Goal: Task Accomplishment & Management: Manage account settings

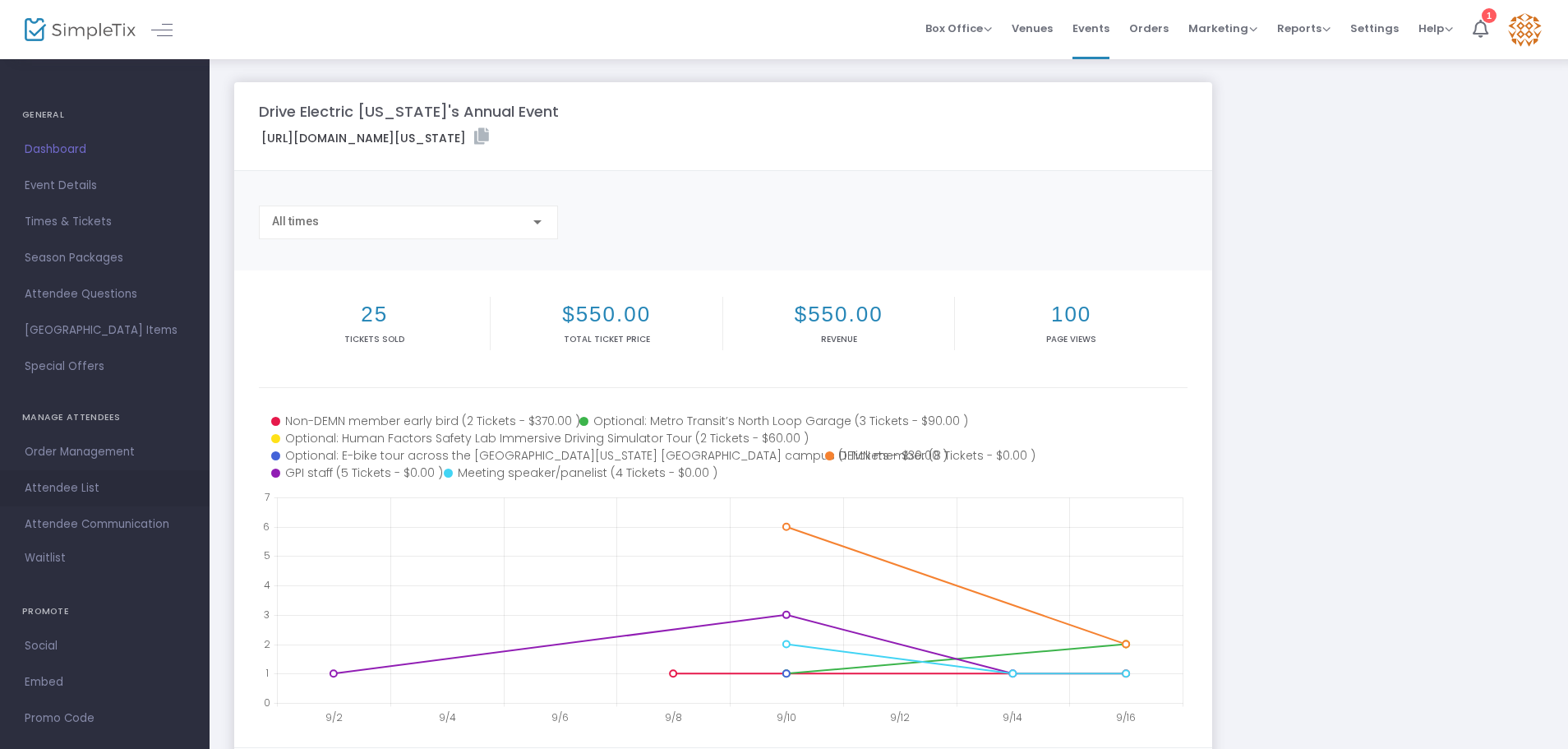
click at [55, 487] on span "Attendee List" at bounding box center [105, 488] width 160 height 21
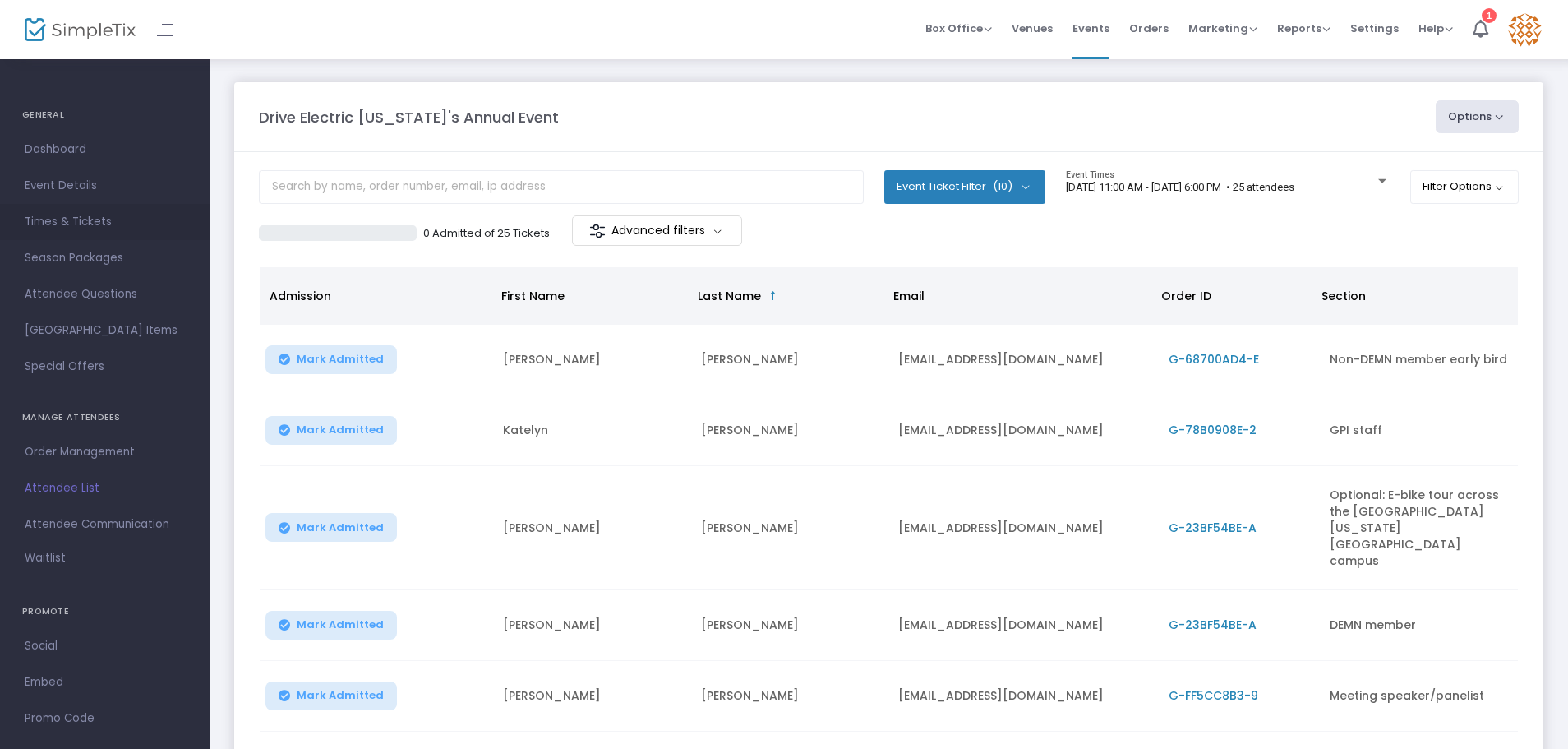
click at [55, 221] on span "Times & Tickets" at bounding box center [105, 222] width 160 height 21
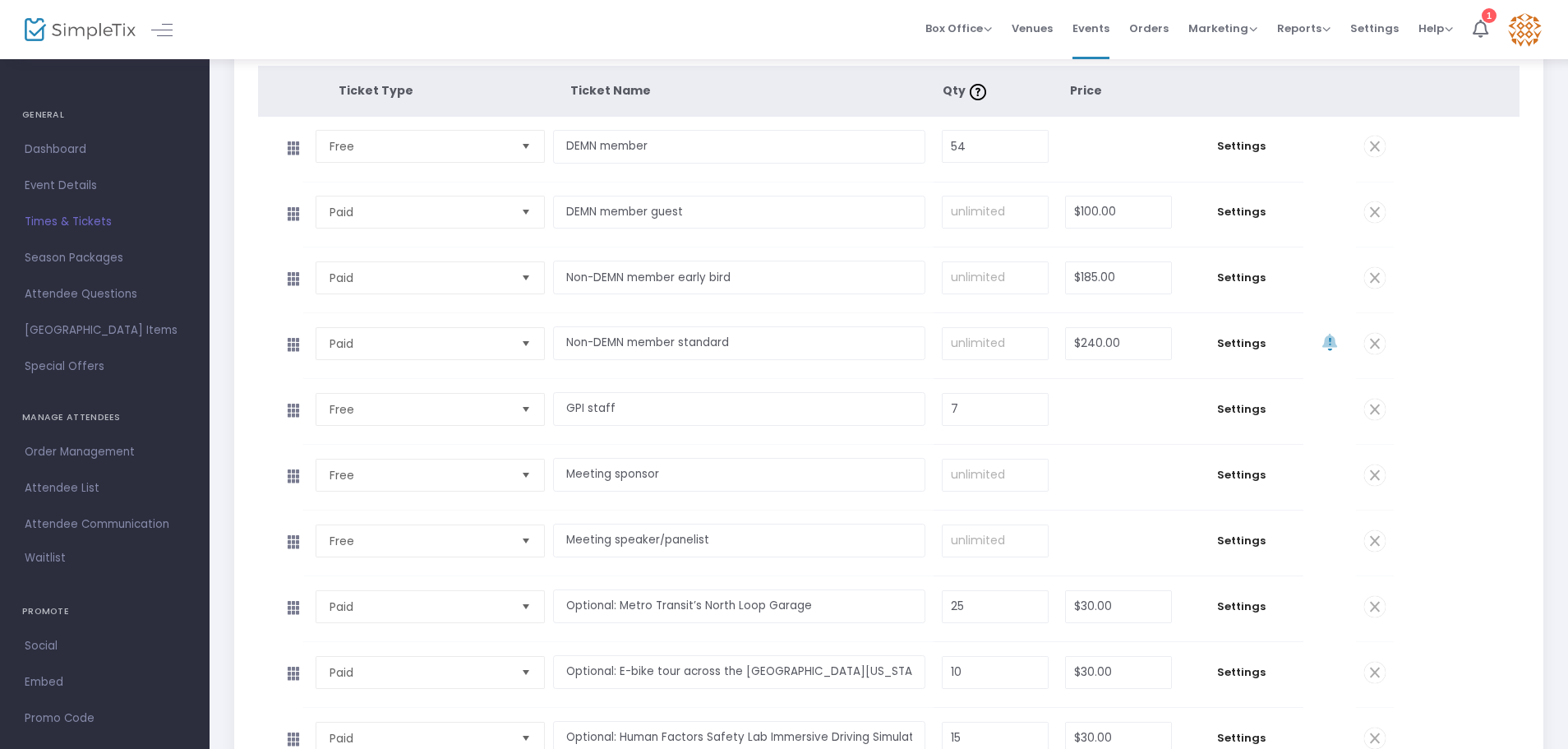
scroll to position [246, 0]
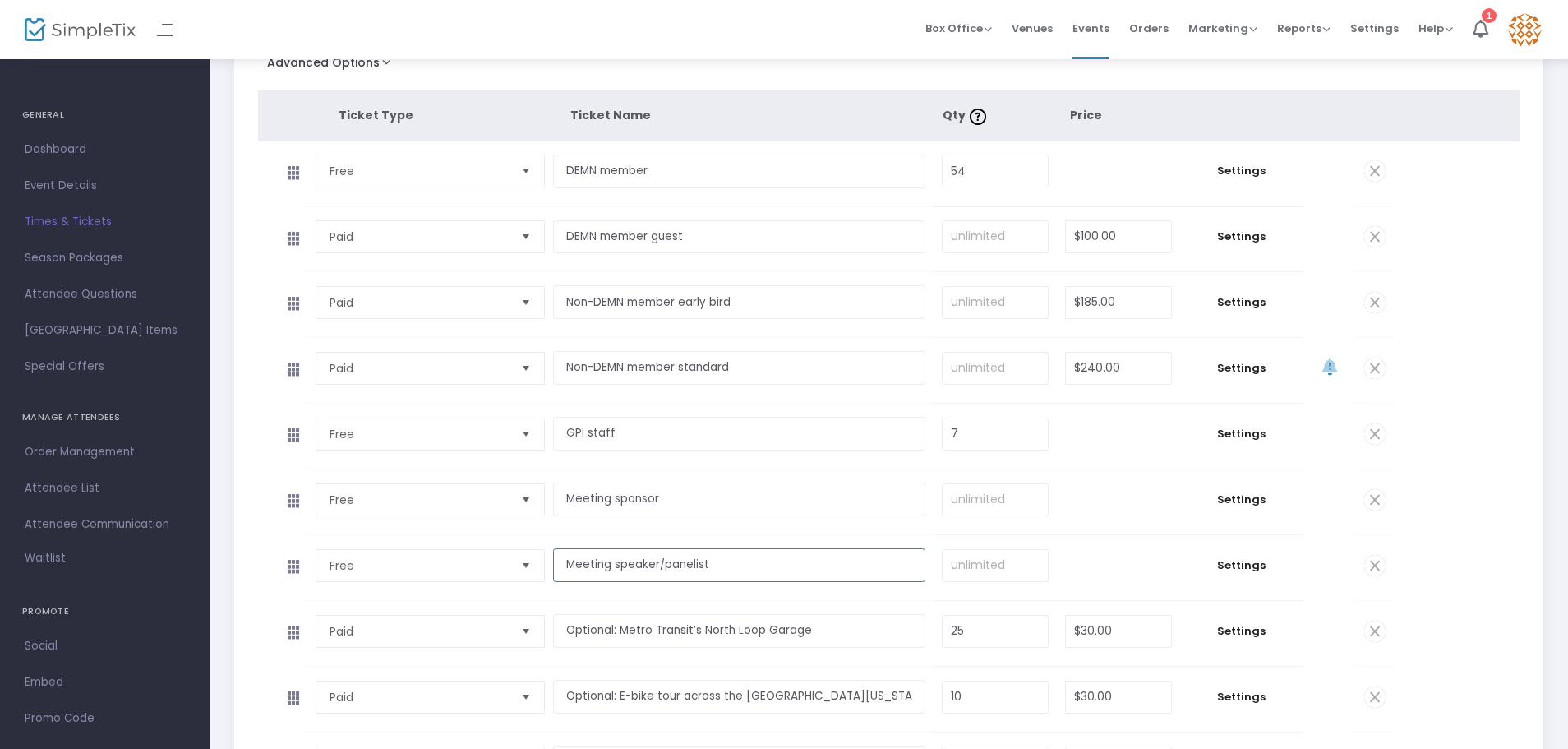
click at [714, 564] on input "Meeting speaker/panelist" at bounding box center [739, 565] width 372 height 33
click at [1485, 600] on tbody "Free Required. Meeting speaker/panelist Required. Required. $0.00 Settings 4 Ti…" at bounding box center [889, 568] width 1262 height 66
click at [1247, 569] on span "Settings" at bounding box center [1241, 565] width 107 height 17
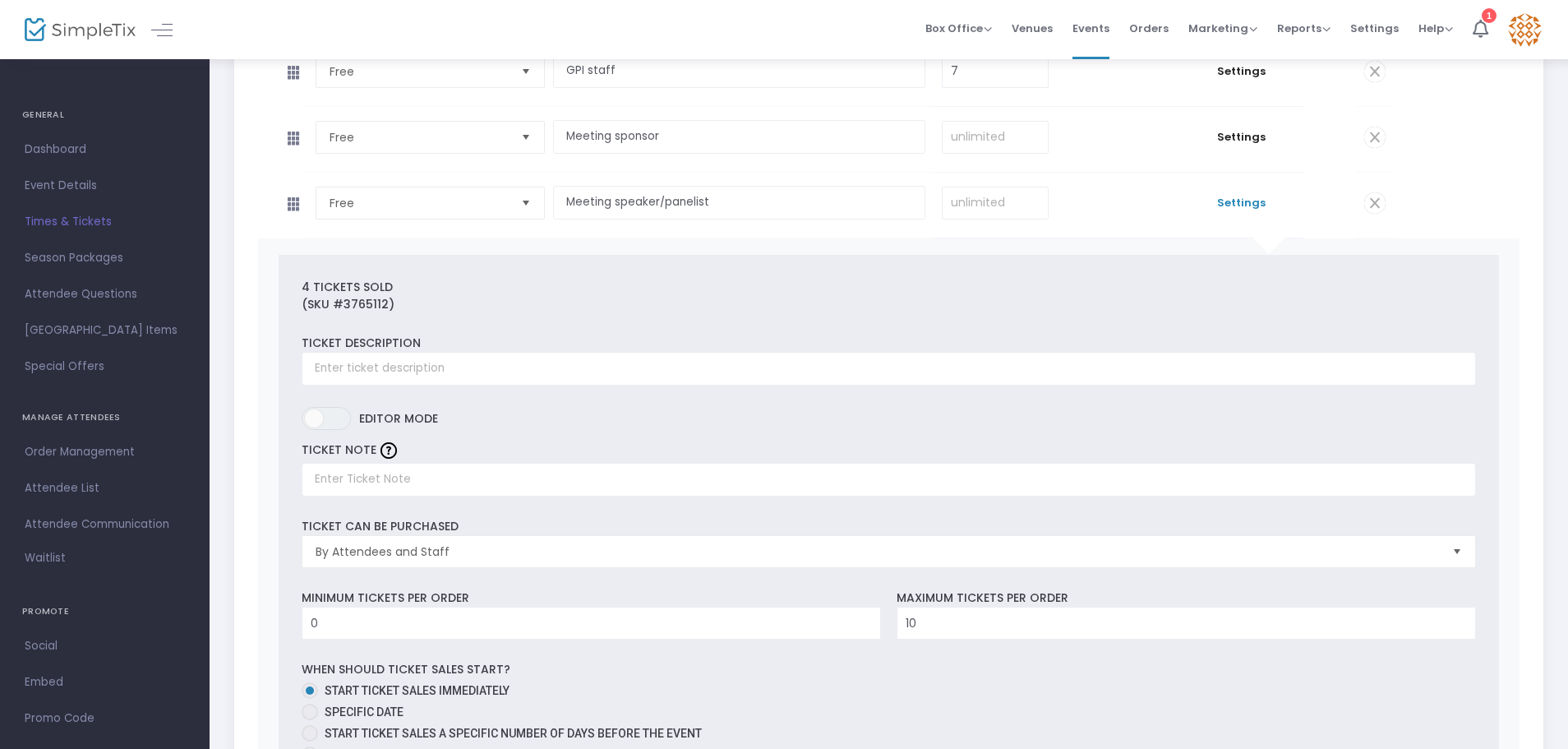
scroll to position [576, 0]
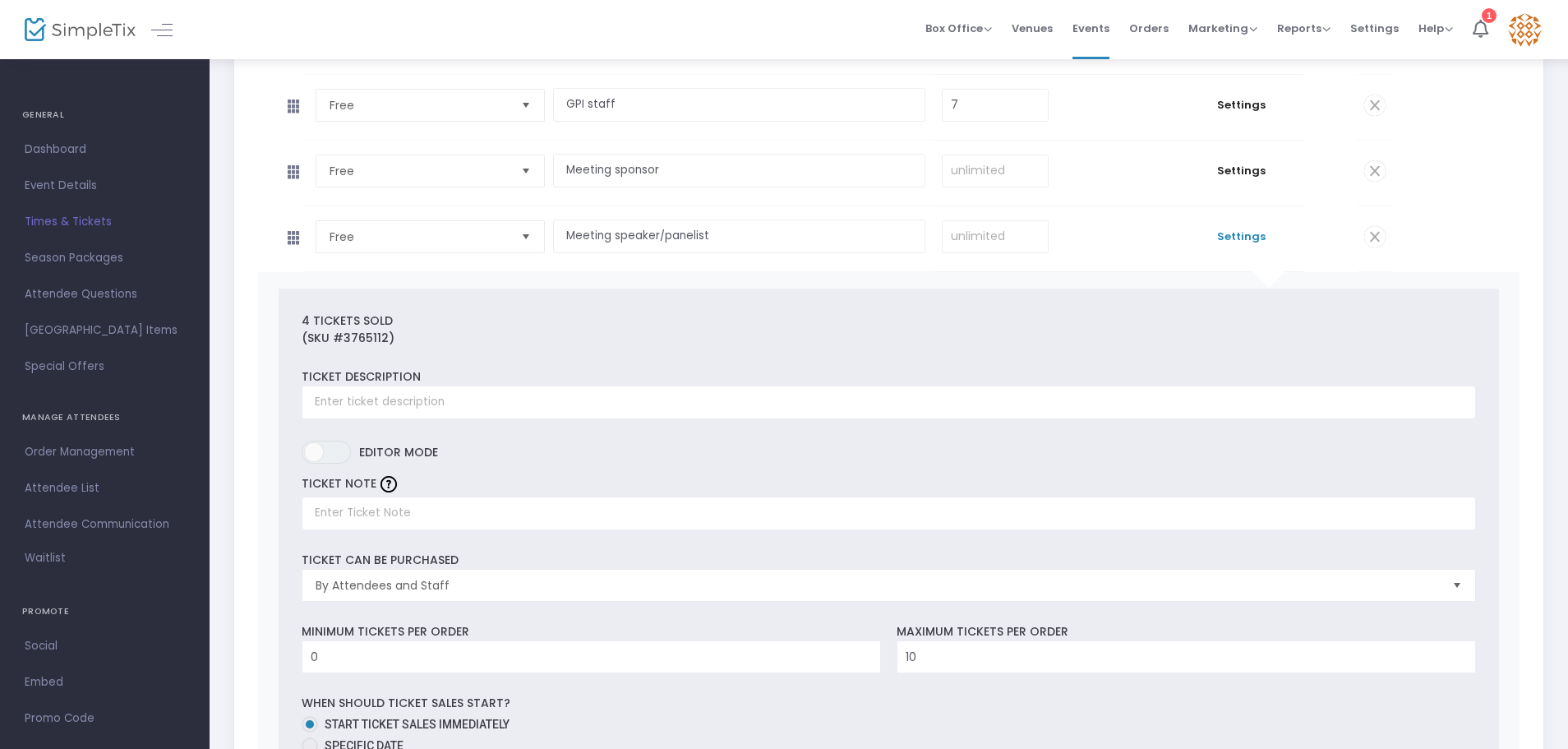
click at [1461, 587] on span "Select" at bounding box center [1457, 585] width 27 height 27
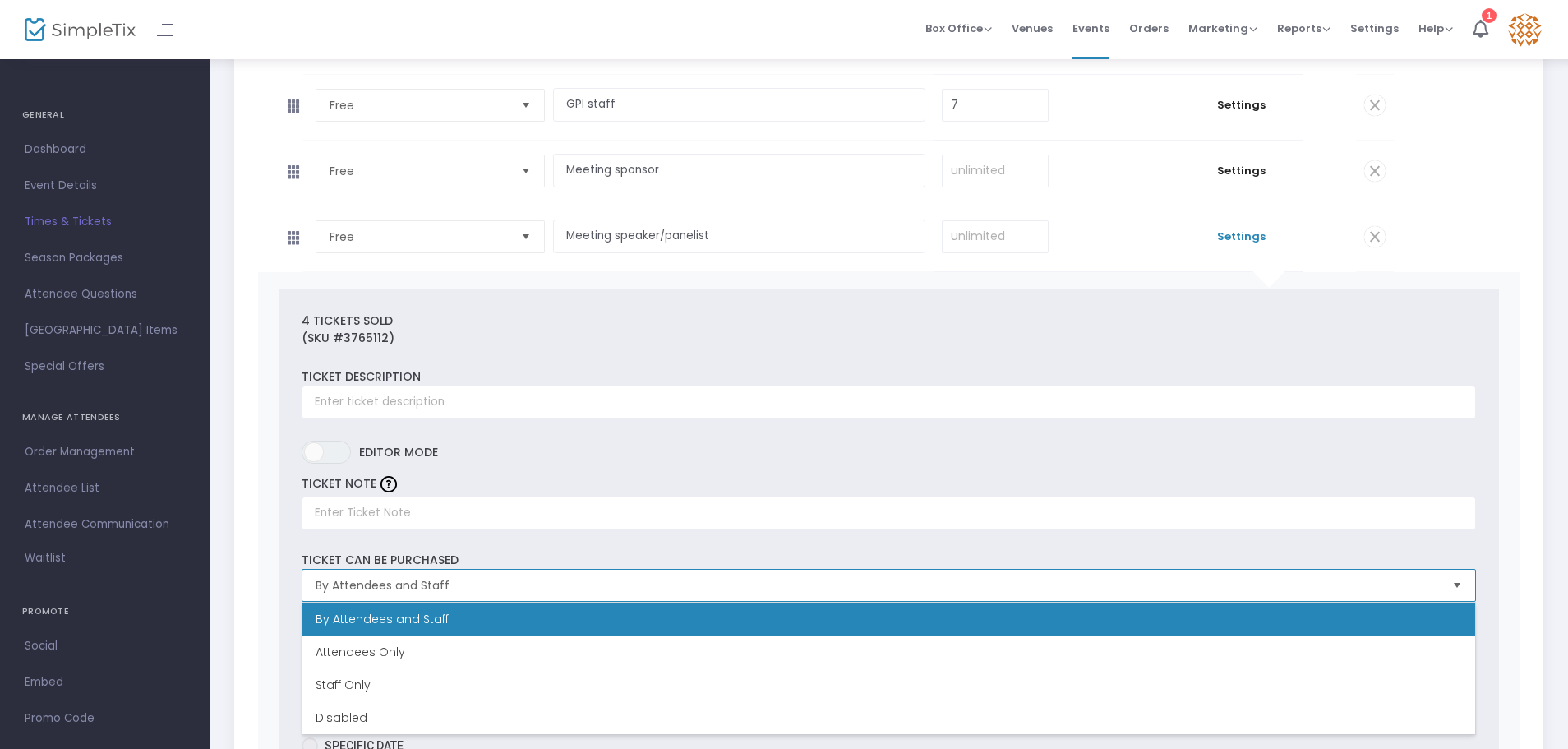
click at [1461, 587] on span "Select" at bounding box center [1457, 585] width 27 height 27
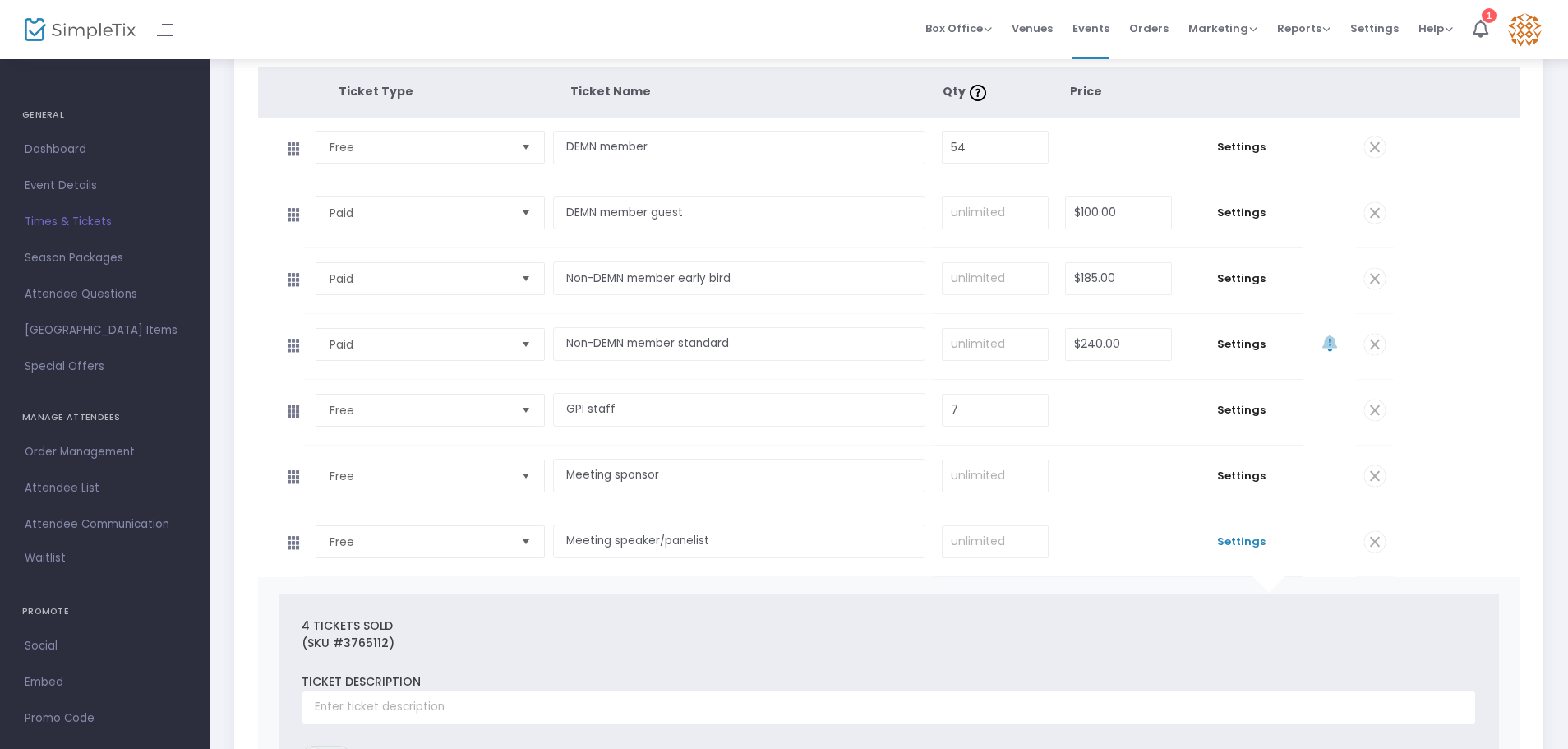
scroll to position [246, 0]
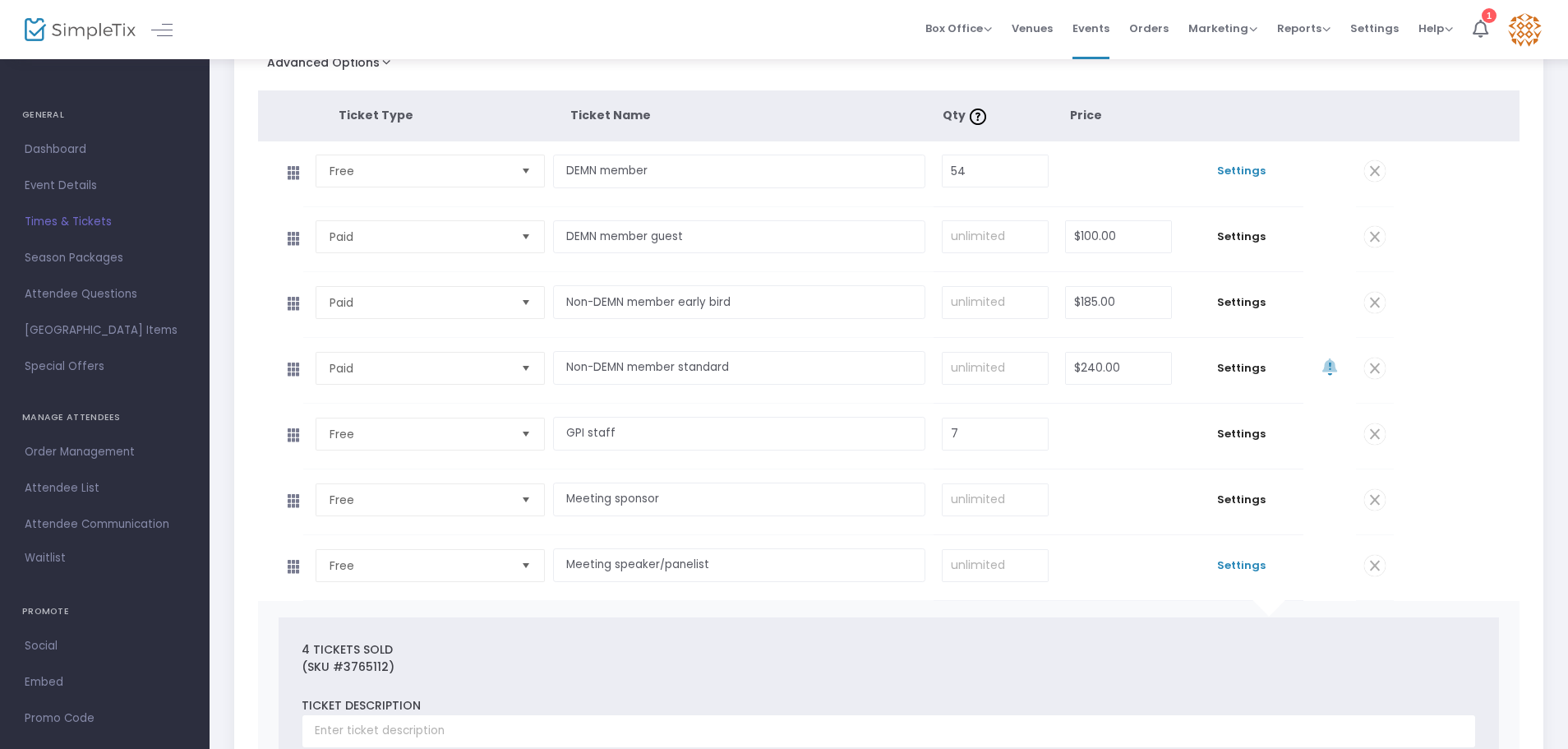
click at [1233, 166] on span "Settings" at bounding box center [1241, 171] width 107 height 17
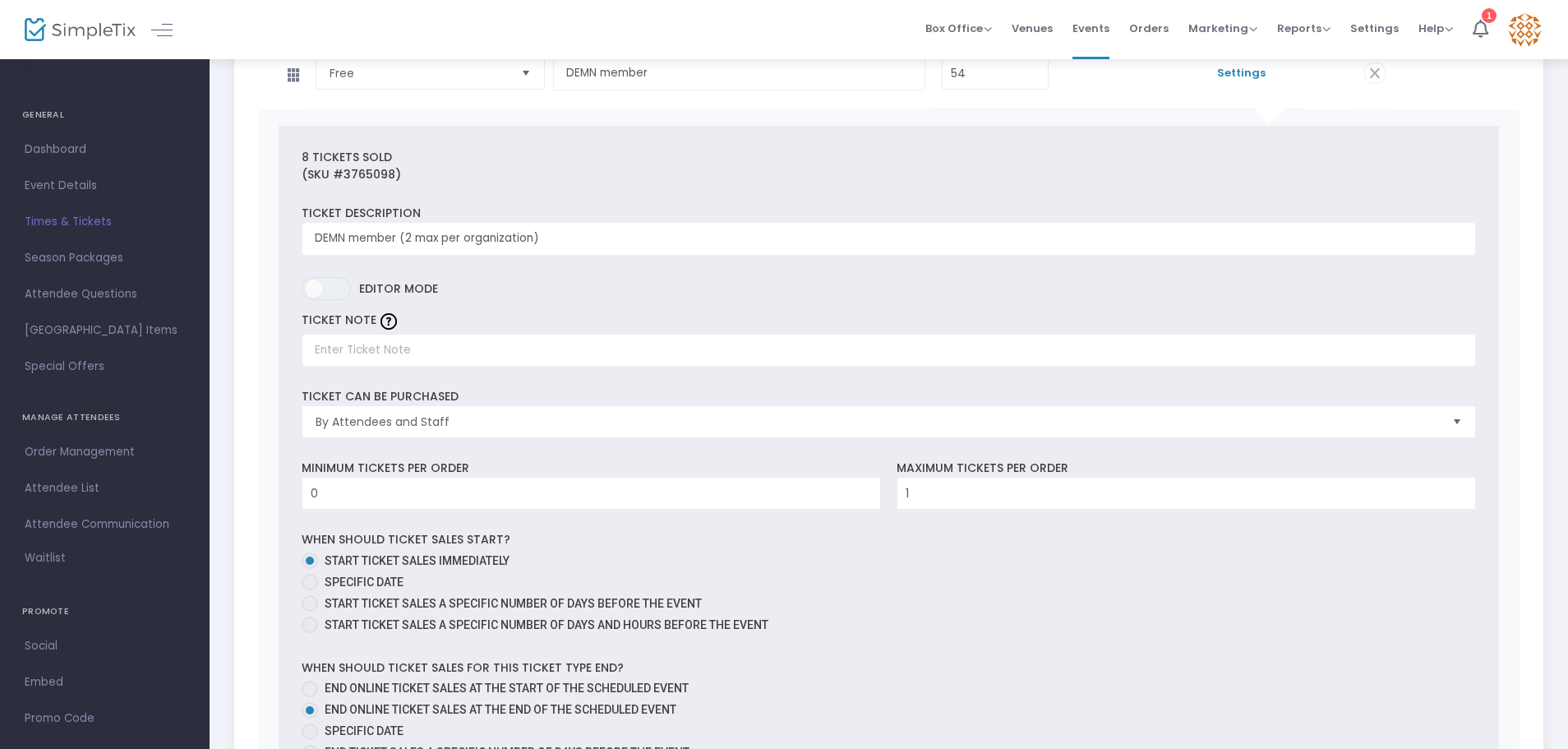
scroll to position [165, 0]
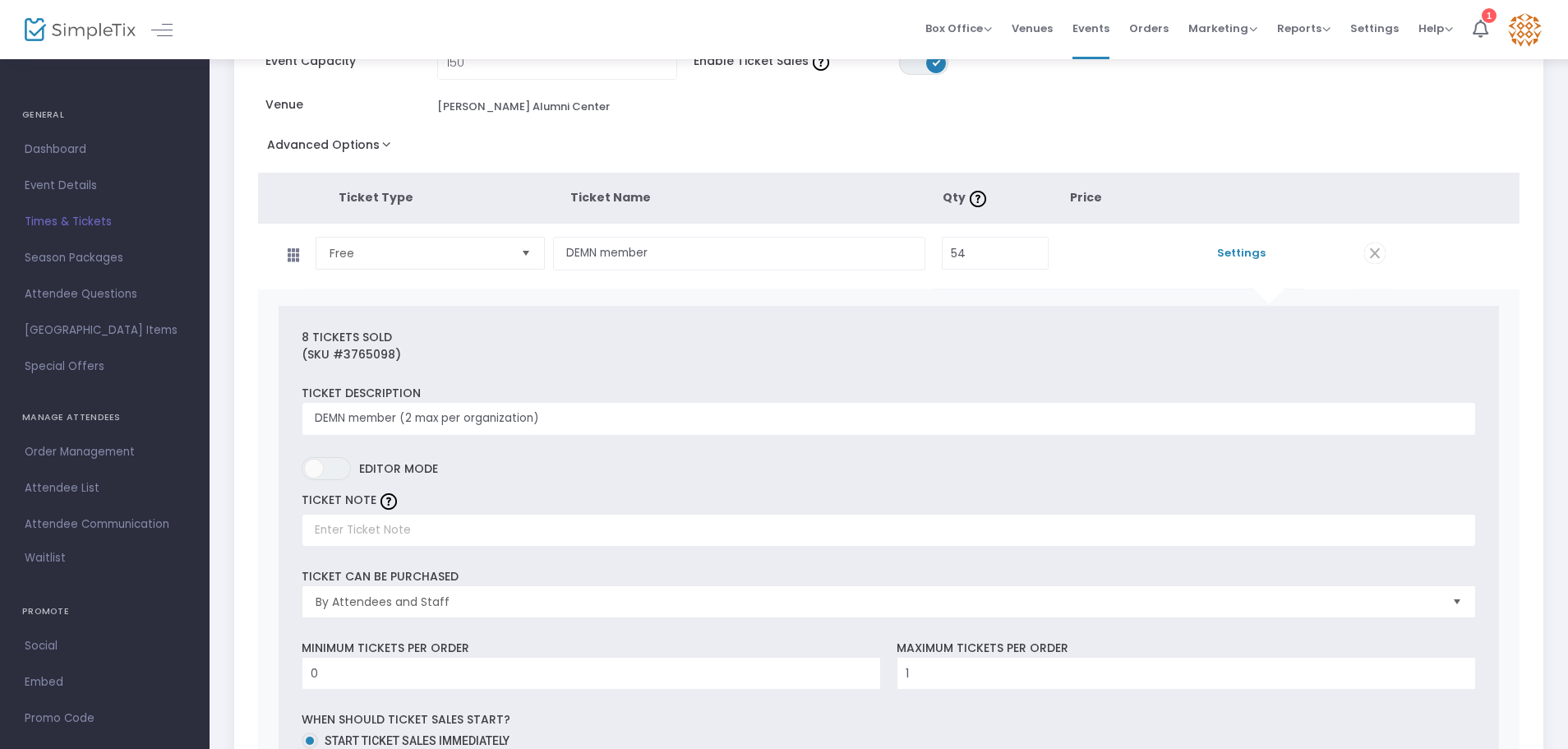
click at [1373, 253] on span at bounding box center [1375, 253] width 21 height 21
click at [1270, 297] on span at bounding box center [1270, 288] width 33 height 33
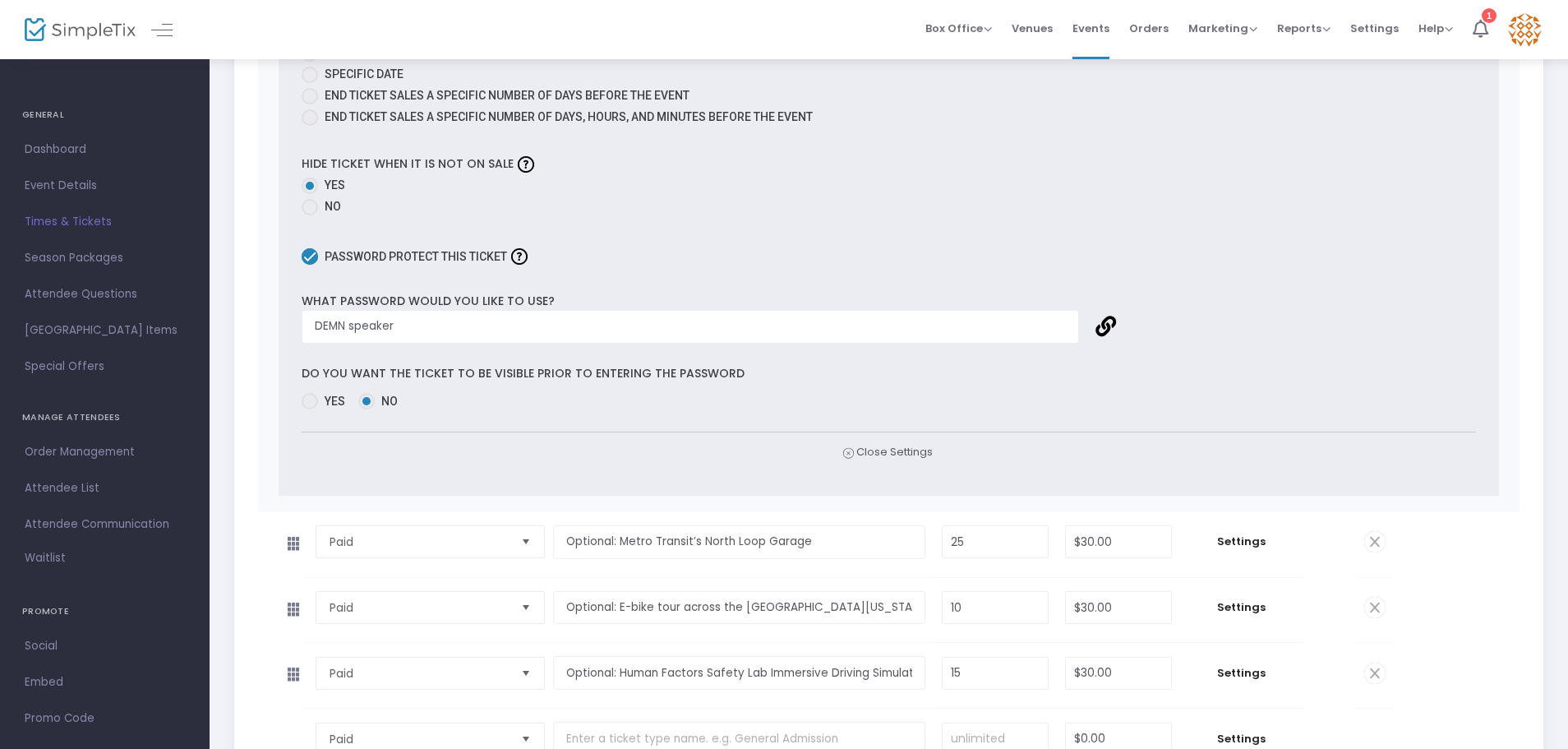
scroll to position [1397, 0]
click at [1103, 323] on link at bounding box center [1106, 324] width 20 height 20
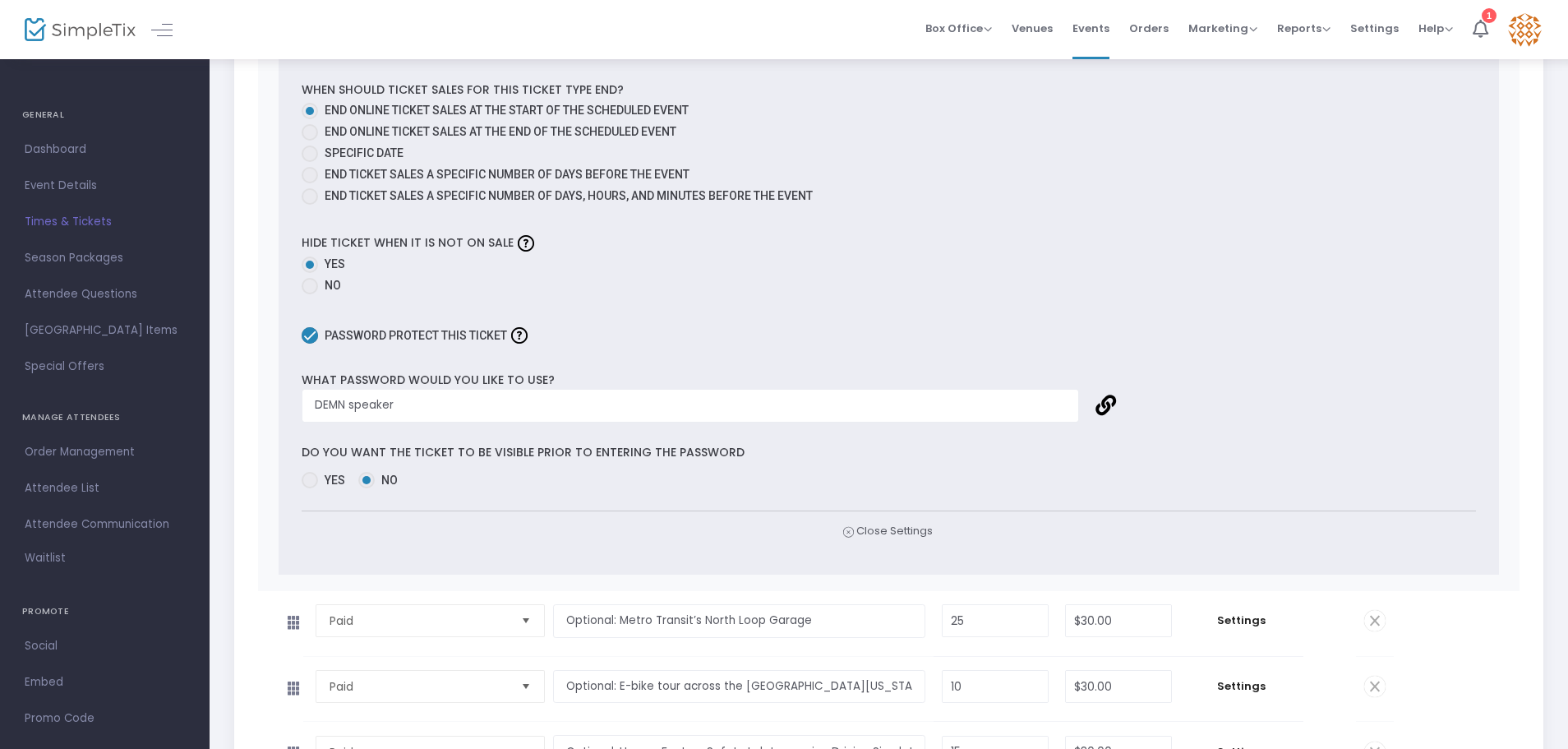
scroll to position [1247, 0]
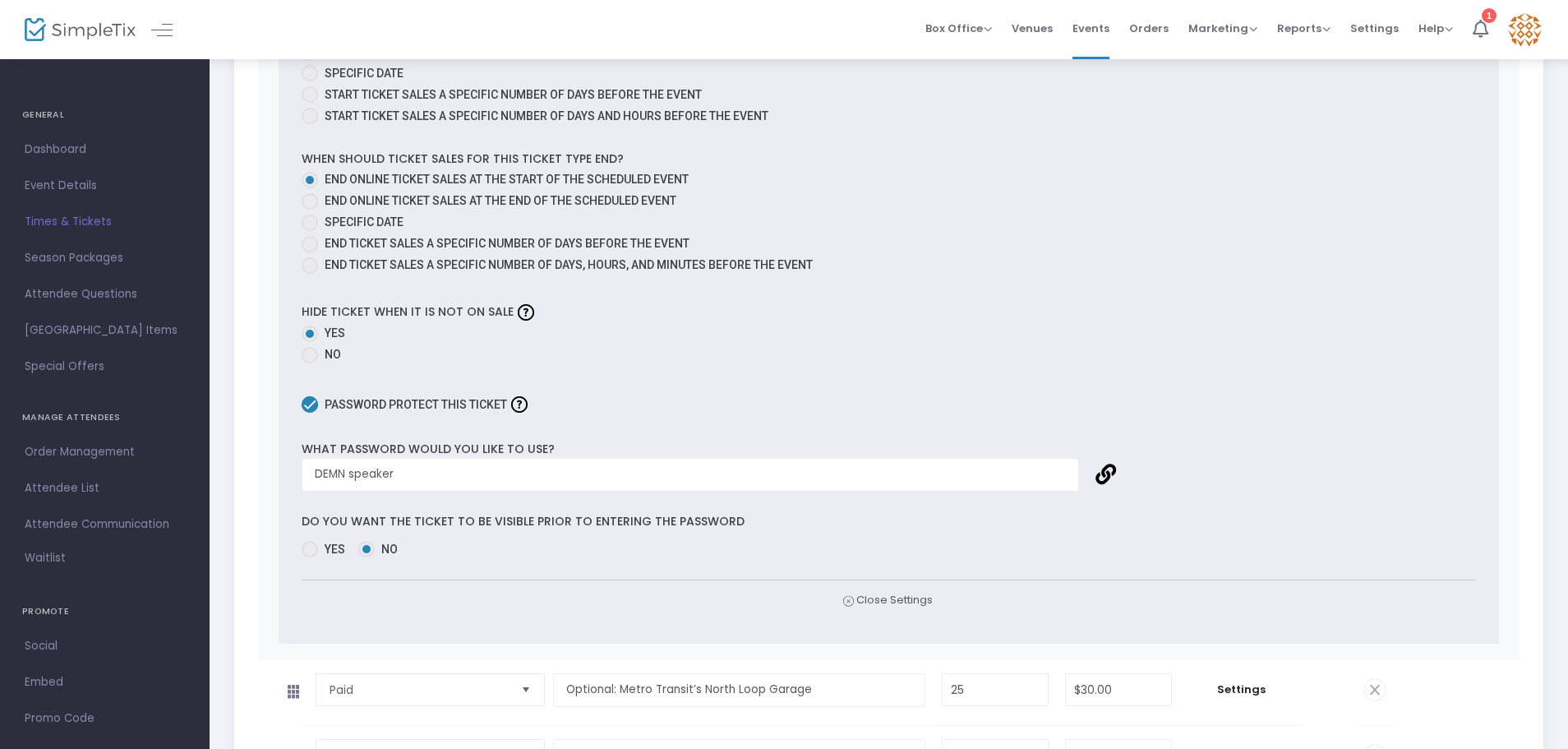
click at [1105, 476] on link at bounding box center [1106, 474] width 20 height 20
